Goal: Task Accomplishment & Management: Manage account settings

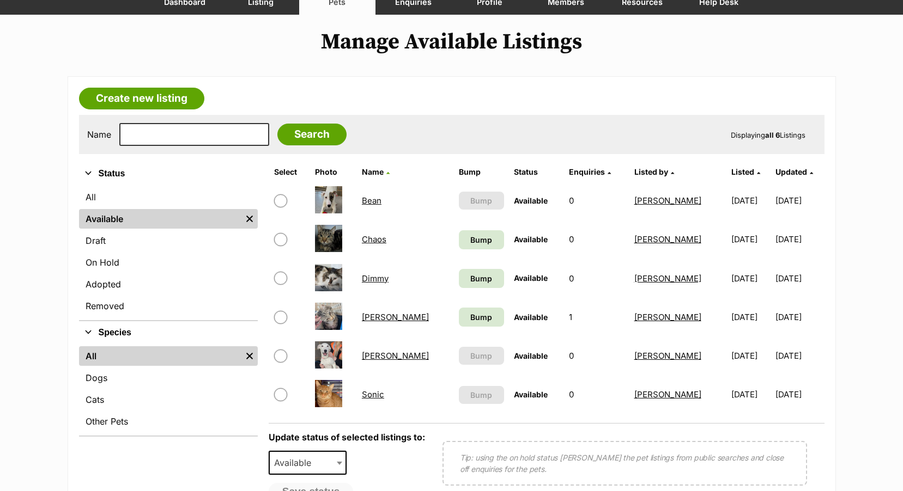
click at [375, 394] on link "Sonic" at bounding box center [373, 395] width 22 height 10
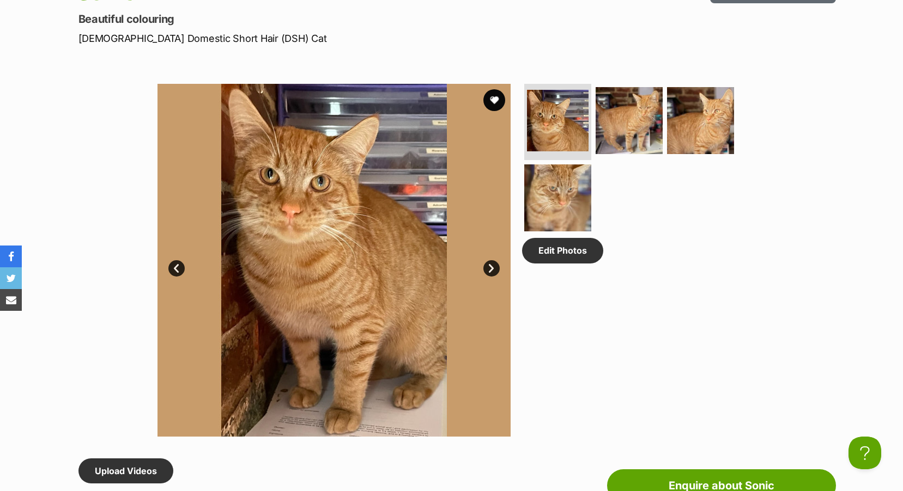
click at [294, 201] on img at bounding box center [333, 260] width 353 height 353
click at [709, 111] on img at bounding box center [700, 121] width 70 height 70
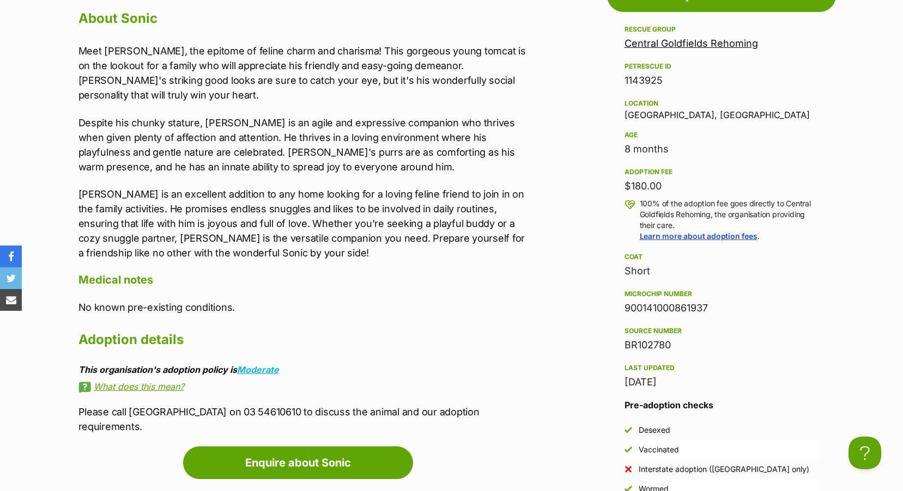
scroll to position [1035, 0]
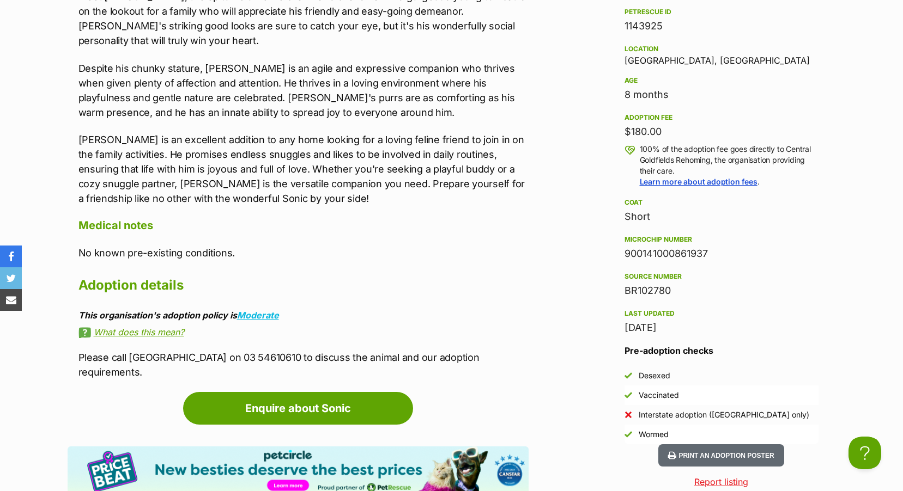
drag, startPoint x: 627, startPoint y: 252, endPoint x: 707, endPoint y: 254, distance: 80.7
click at [707, 254] on div "900141000861937" at bounding box center [721, 253] width 194 height 15
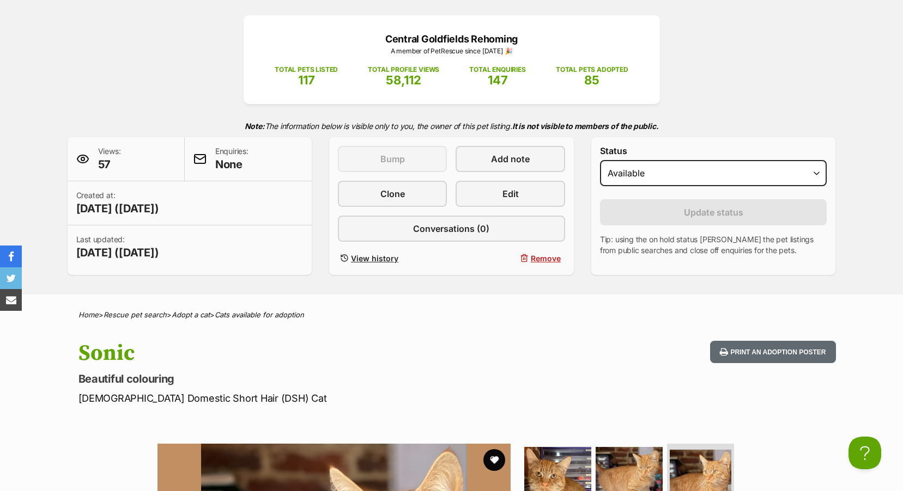
scroll to position [0, 0]
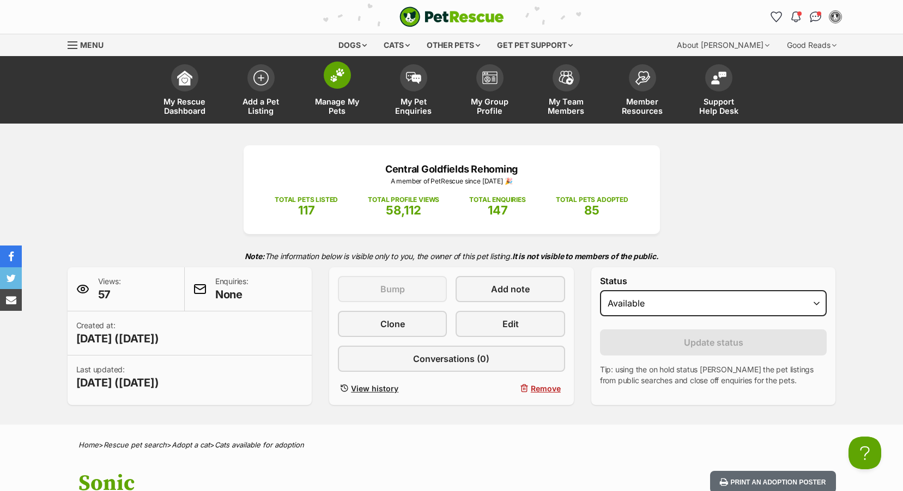
click at [340, 83] on span at bounding box center [337, 75] width 27 height 27
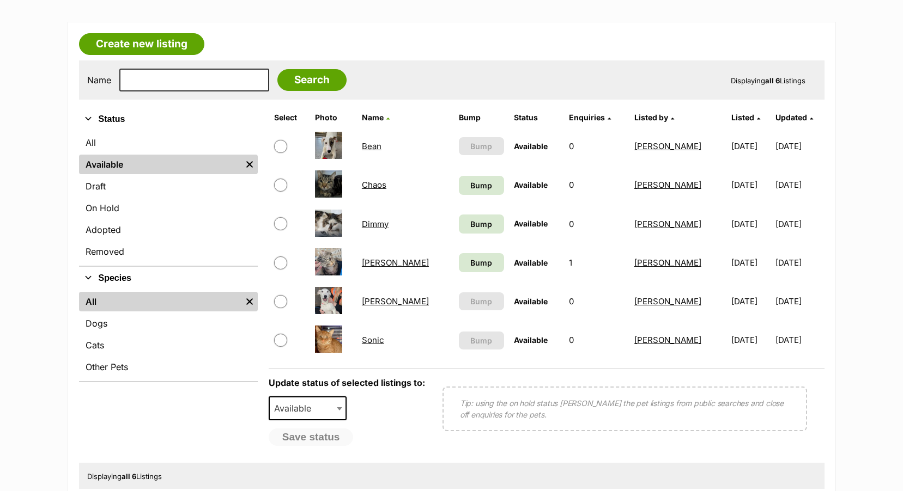
click at [278, 144] on input "checkbox" at bounding box center [280, 146] width 13 height 13
checkbox input "true"
click at [296, 407] on span "Available" at bounding box center [296, 408] width 52 height 15
select select "on_hold"
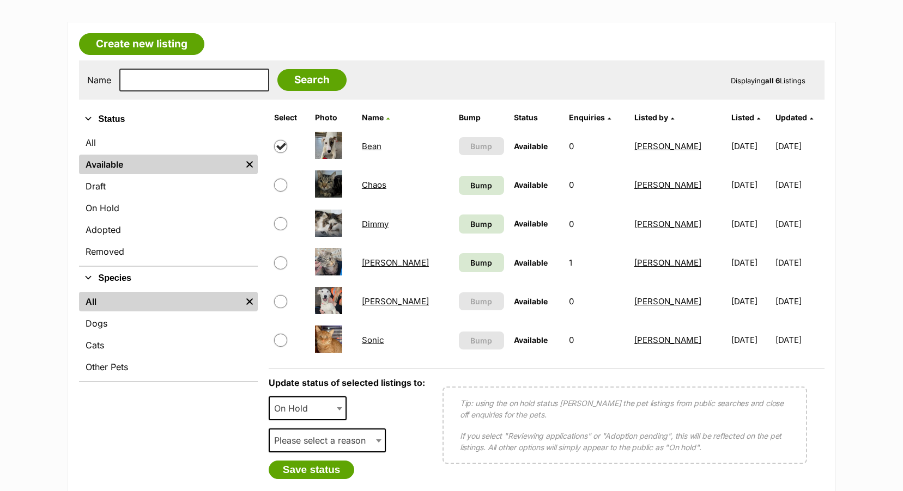
click at [302, 441] on span "Please select a reason" at bounding box center [323, 440] width 107 height 15
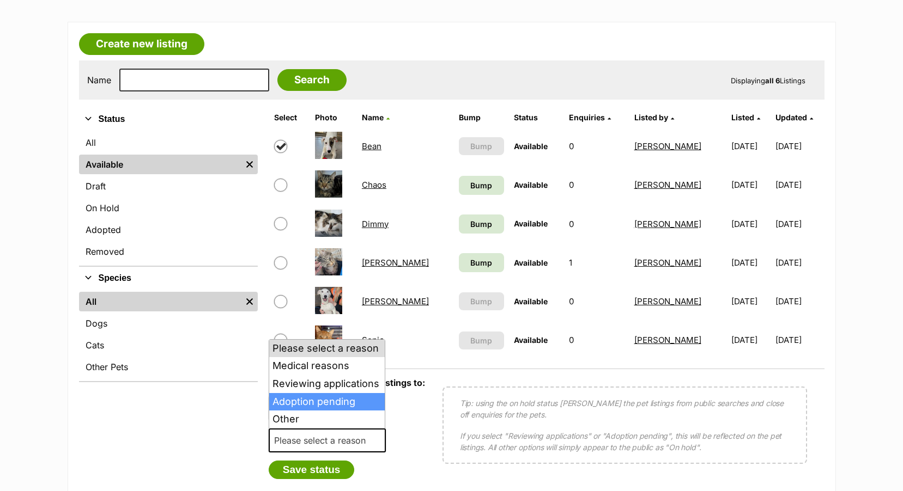
select select "adoption_pending"
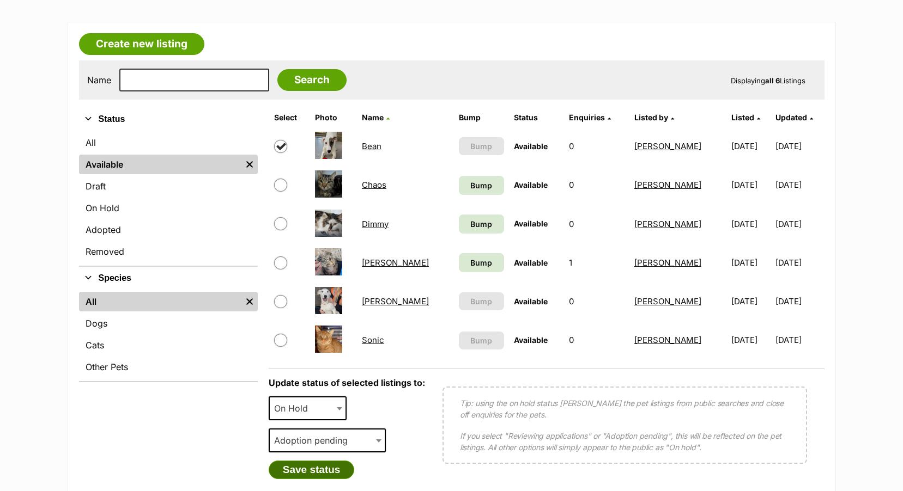
click at [317, 470] on button "Save status" at bounding box center [312, 470] width 86 height 19
